Goal: Find contact information: Find contact information

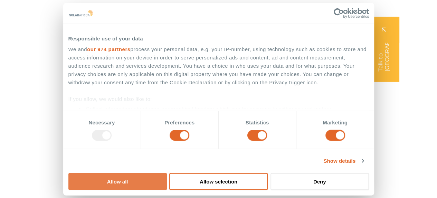
click at [167, 173] on button "Allow all" at bounding box center [117, 181] width 98 height 17
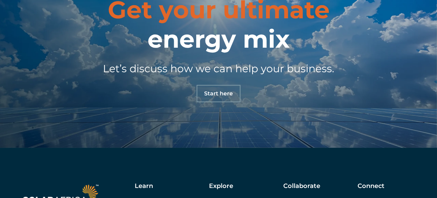
scroll to position [2311, 0]
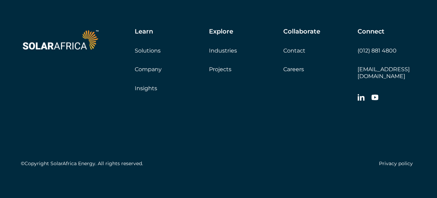
click at [296, 49] on link "Contact" at bounding box center [294, 50] width 22 height 7
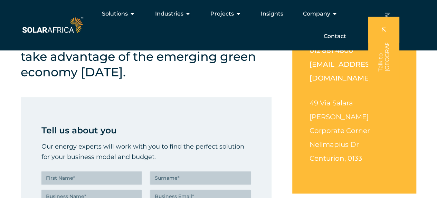
scroll to position [139, 0]
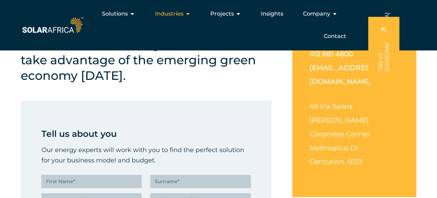
click at [186, 12] on icon "Menu" at bounding box center [188, 14] width 6 height 6
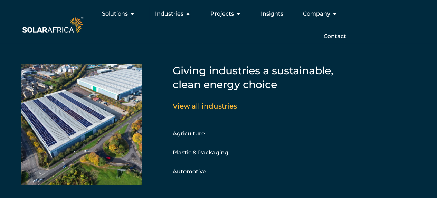
click at [357, 48] on div "Giving industries a sustainable, clean energy choice View all industries Agricu…" at bounding box center [218, 120] width 395 height 155
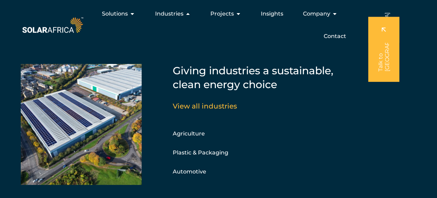
click at [217, 38] on ul "Solutions Close Solutions Open Solutions Pick your solution Solar Energy Wheeli…" at bounding box center [218, 25] width 267 height 36
click at [394, 66] on link at bounding box center [383, 49] width 31 height 65
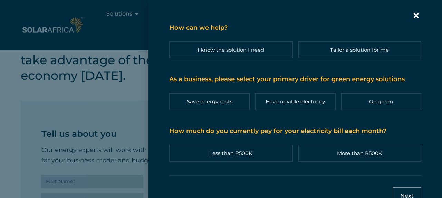
click at [411, 12] on icon "Contact form | Slide-in" at bounding box center [416, 15] width 10 height 10
